Goal: Feedback & Contribution: Contribute content

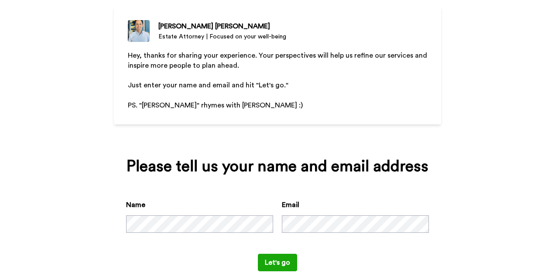
scroll to position [89, 0]
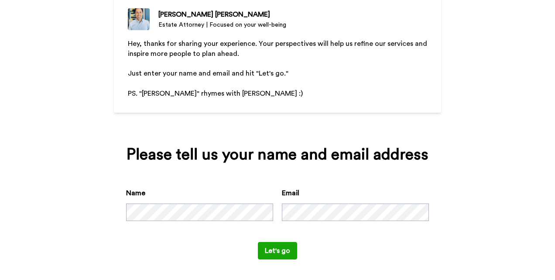
click at [282, 248] on button "Let's go" at bounding box center [277, 250] width 39 height 17
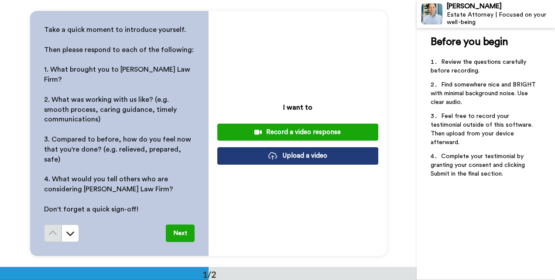
click at [268, 151] on button "Upload a video" at bounding box center [297, 155] width 161 height 17
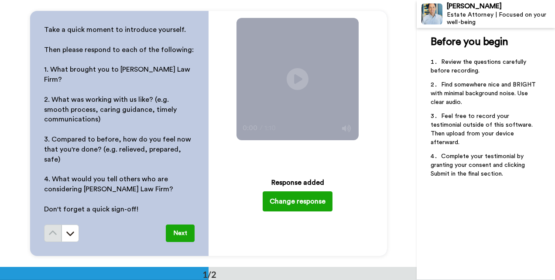
click at [175, 224] on button "Next" at bounding box center [180, 232] width 29 height 17
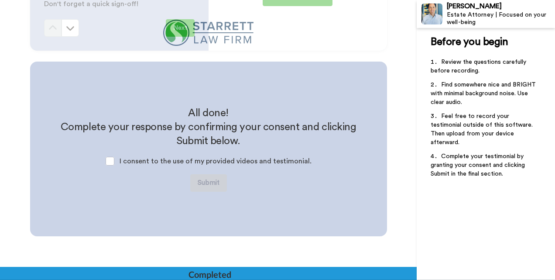
scroll to position [221, 0]
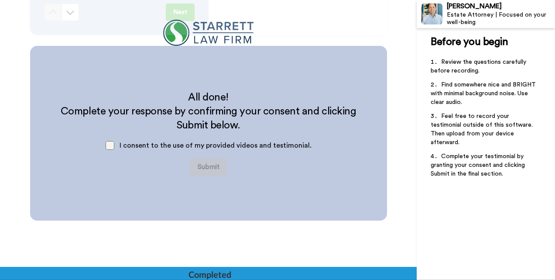
click at [113, 142] on span at bounding box center [110, 145] width 9 height 9
click at [213, 166] on button "Submit" at bounding box center [208, 166] width 37 height 17
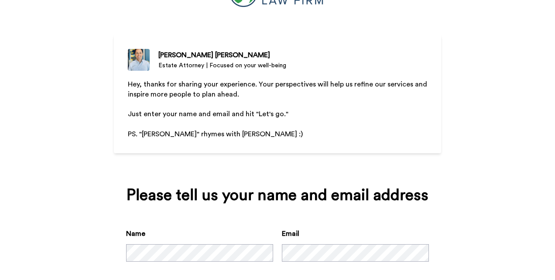
scroll to position [93, 0]
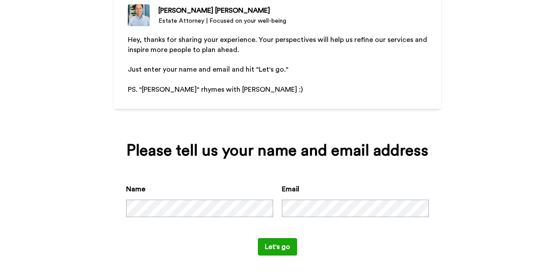
click at [277, 243] on button "Let's go" at bounding box center [277, 246] width 39 height 17
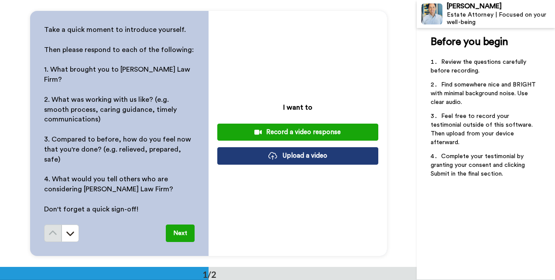
click at [290, 159] on button "Upload a video" at bounding box center [297, 155] width 161 height 17
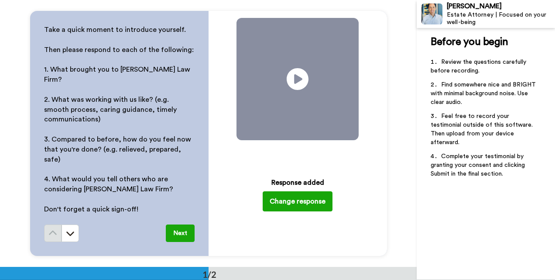
click at [180, 224] on button "Next" at bounding box center [180, 232] width 29 height 17
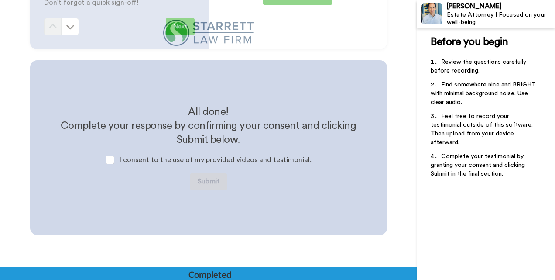
scroll to position [221, 0]
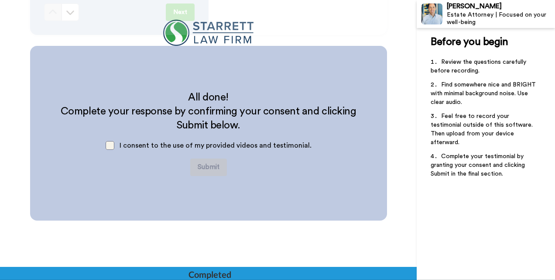
click at [113, 147] on span at bounding box center [110, 145] width 9 height 9
click at [210, 172] on button "Submit" at bounding box center [208, 166] width 37 height 17
